Goal: Task Accomplishment & Management: Manage account settings

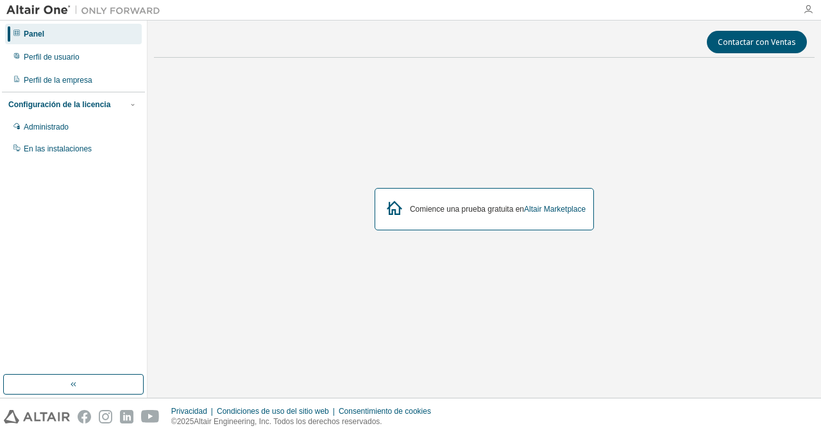
click at [808, 4] on icon "button" at bounding box center [808, 9] width 10 height 10
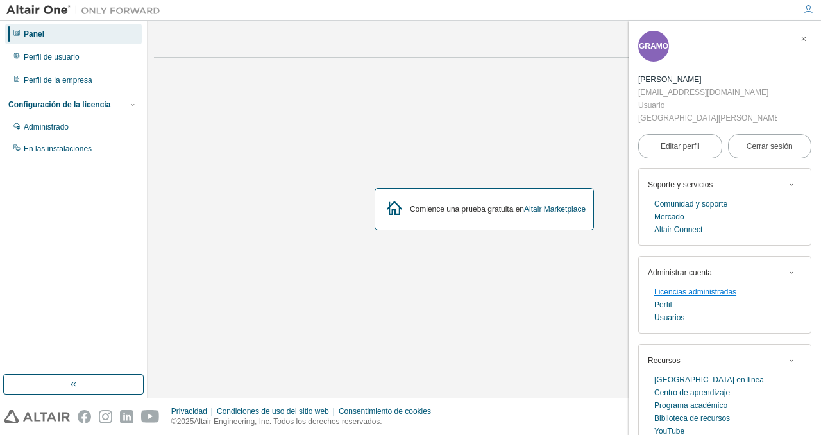
click at [692, 297] on link "Licencias administradas" at bounding box center [695, 292] width 82 height 13
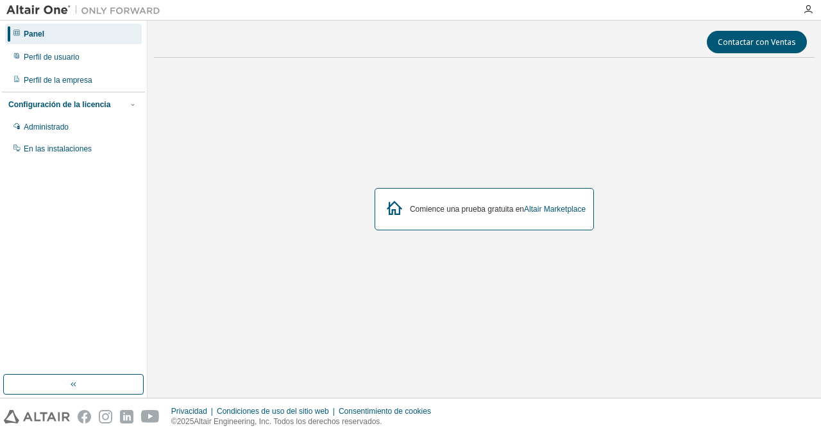
click at [474, 188] on div "Comience una prueba gratuita en Altair Marketplace" at bounding box center [484, 209] width 661 height 283
click at [66, 63] on div "Perfil de usuario" at bounding box center [73, 57] width 137 height 21
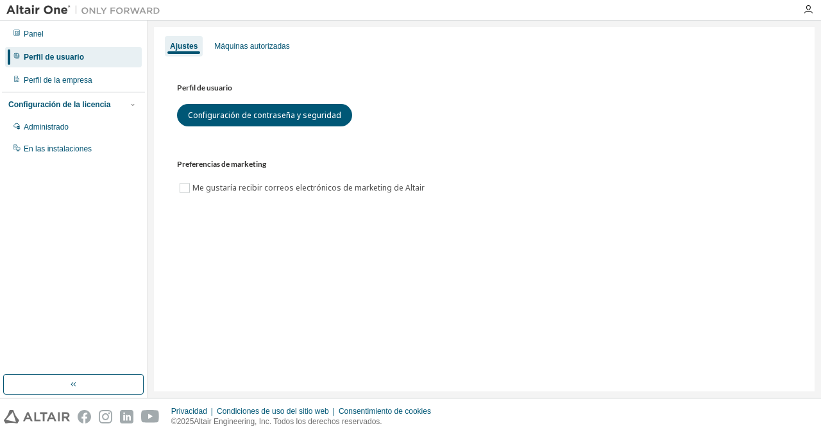
click at [78, 105] on font "Configuración de la licencia" at bounding box center [59, 104] width 102 height 9
click at [72, 130] on div "Administrado" at bounding box center [73, 127] width 137 height 21
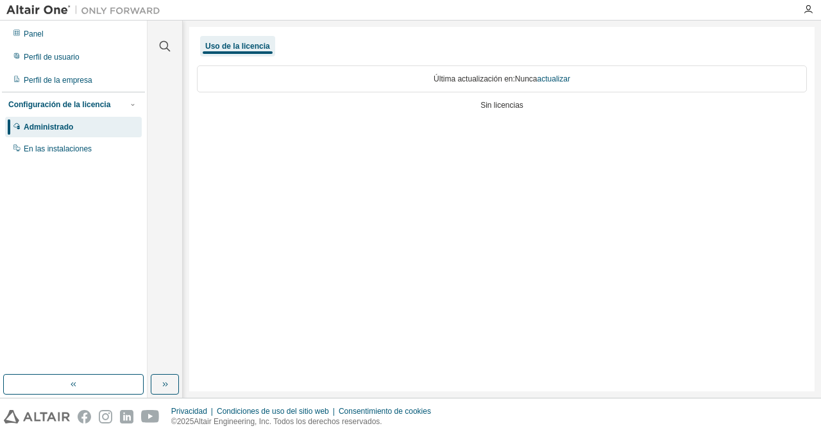
click at [461, 81] on font "Última actualización en:" at bounding box center [474, 78] width 81 height 9
click at [515, 113] on div "Última actualización en: Nunca actualizar Sin licencias" at bounding box center [502, 89] width 610 height 63
click at [22, 142] on div "En las instalaciones" at bounding box center [73, 149] width 137 height 21
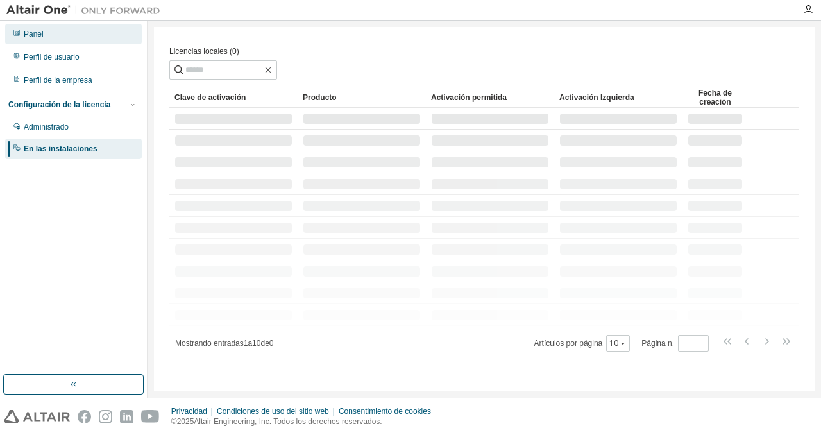
click at [46, 26] on div "Panel" at bounding box center [73, 34] width 137 height 21
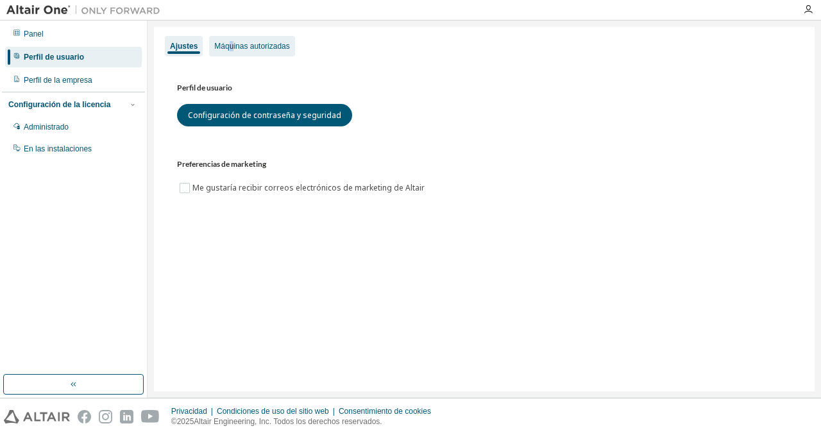
click at [234, 51] on div "Máquinas autorizadas" at bounding box center [251, 46] width 75 height 10
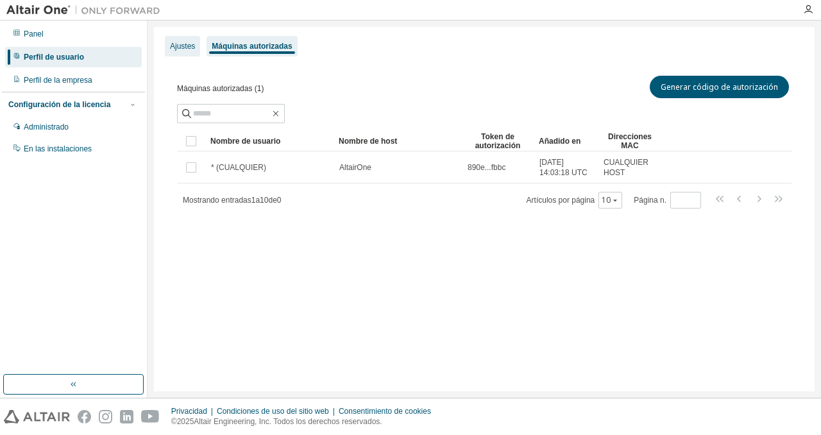
click at [198, 47] on div "Ajustes" at bounding box center [182, 46] width 35 height 21
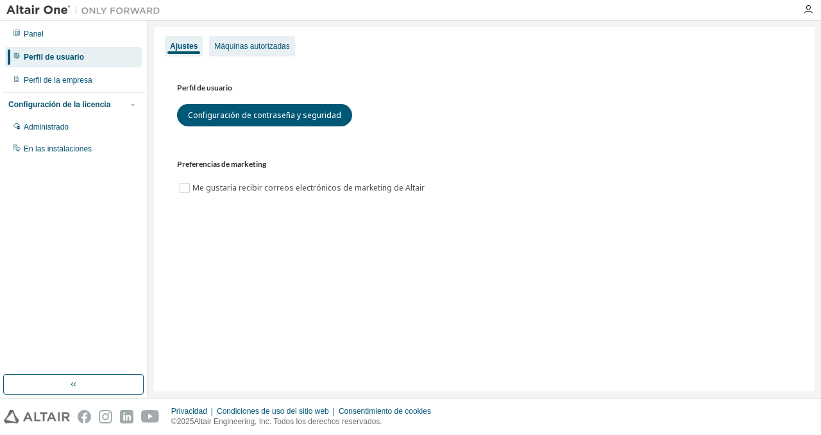
click at [231, 44] on font "Máquinas autorizadas" at bounding box center [251, 46] width 75 height 9
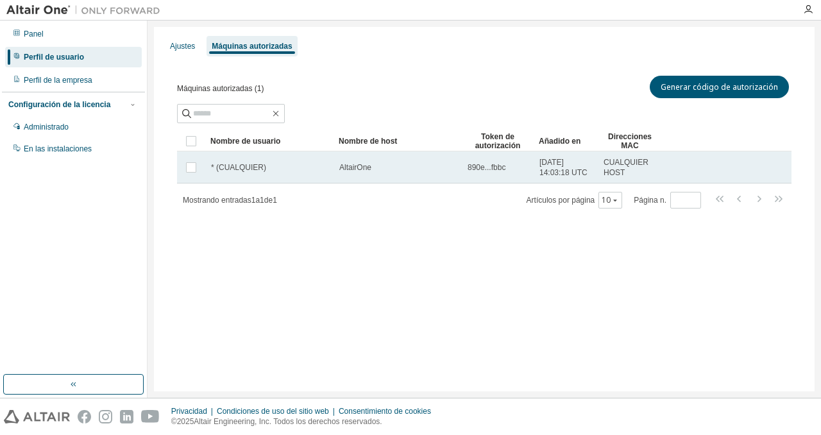
click at [232, 165] on font "* (CUALQUIER)" at bounding box center [238, 167] width 55 height 9
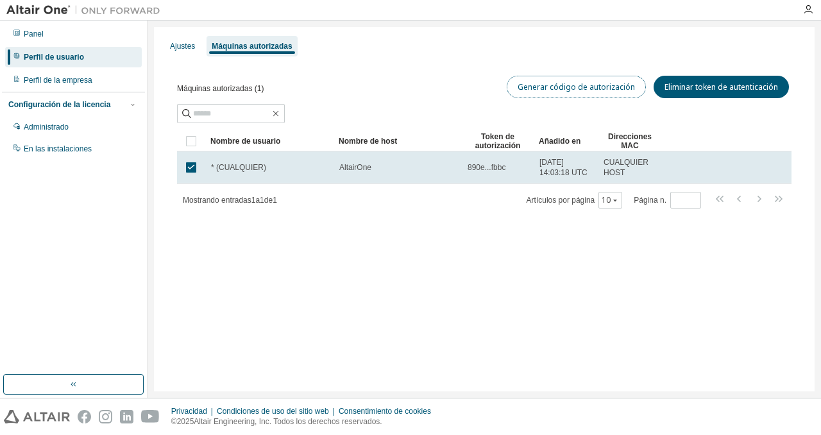
click at [556, 88] on font "Generar código de autorización" at bounding box center [576, 86] width 117 height 11
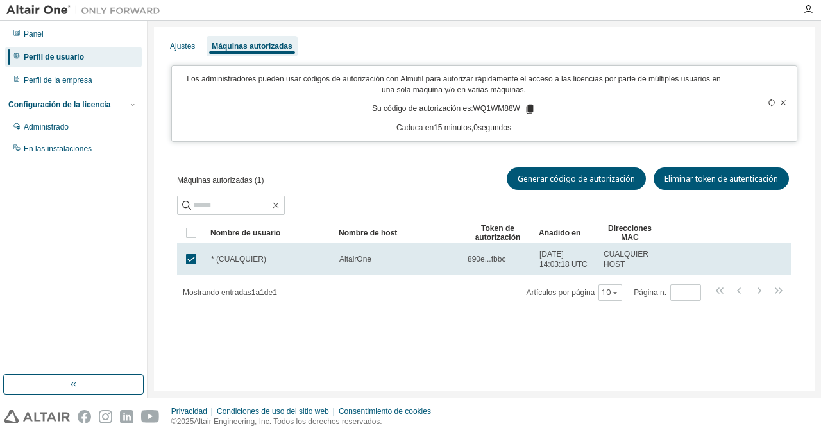
click at [488, 111] on font "WQ1WM88W" at bounding box center [497, 109] width 47 height 9
copy font "WQ1WM88W"
click at [190, 49] on font "Ajustes" at bounding box center [182, 46] width 25 height 9
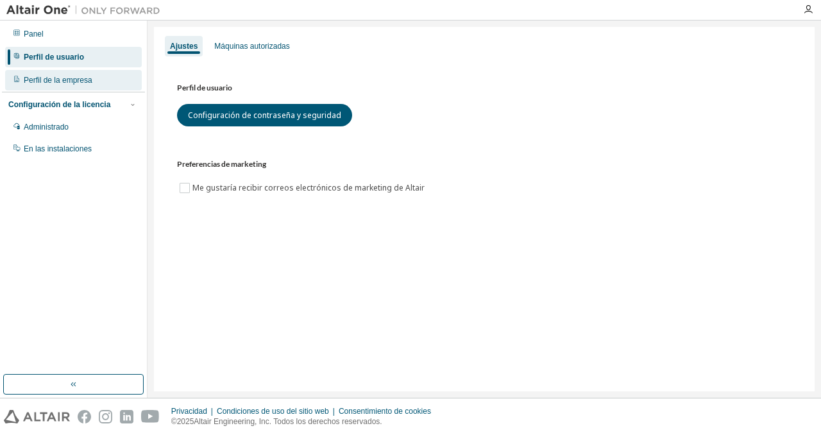
click at [73, 74] on div "Perfil de la empresa" at bounding box center [73, 80] width 137 height 21
